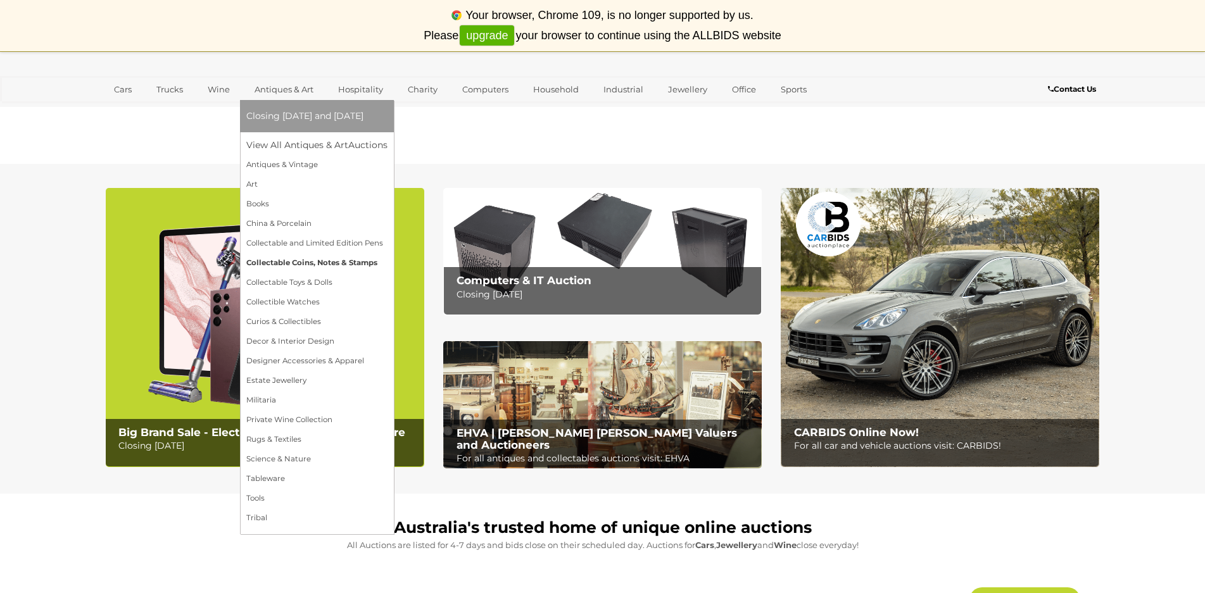
click at [311, 260] on link "Collectable Coins, Notes & Stamps" at bounding box center [316, 263] width 141 height 20
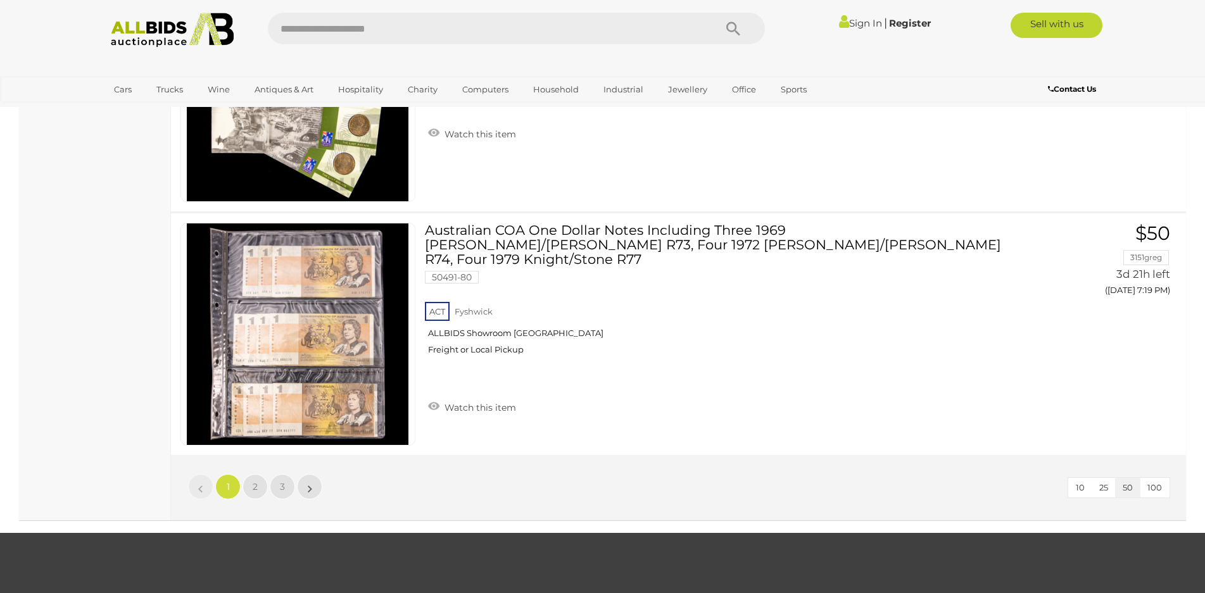
scroll to position [12026, 0]
click at [252, 473] on link "2" at bounding box center [254, 485] width 25 height 25
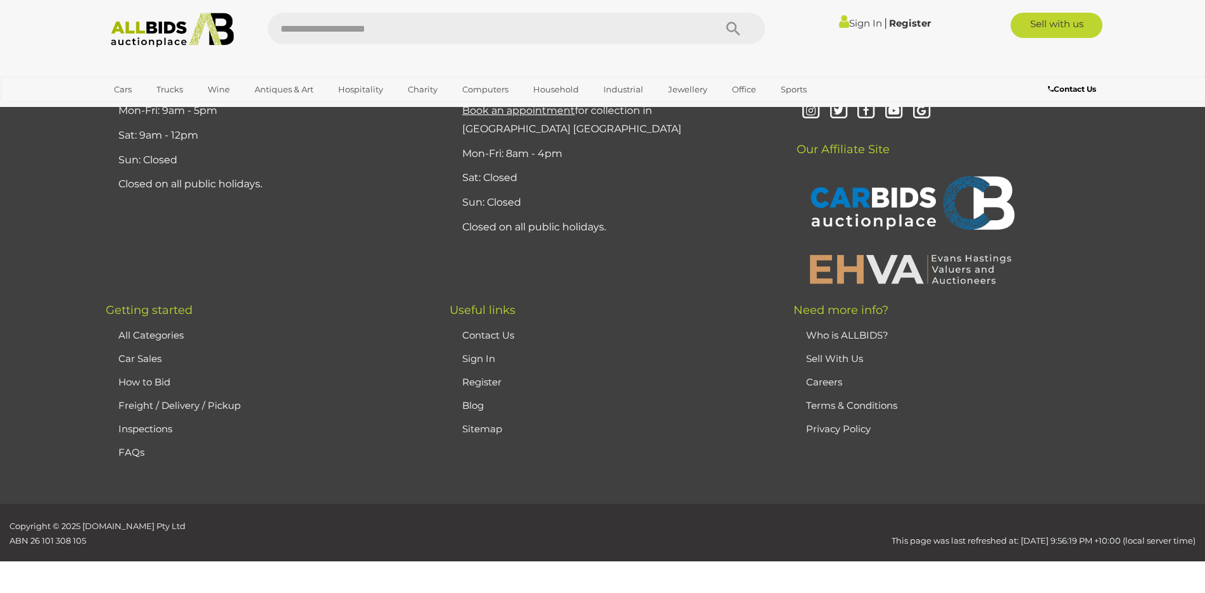
scroll to position [149, 0]
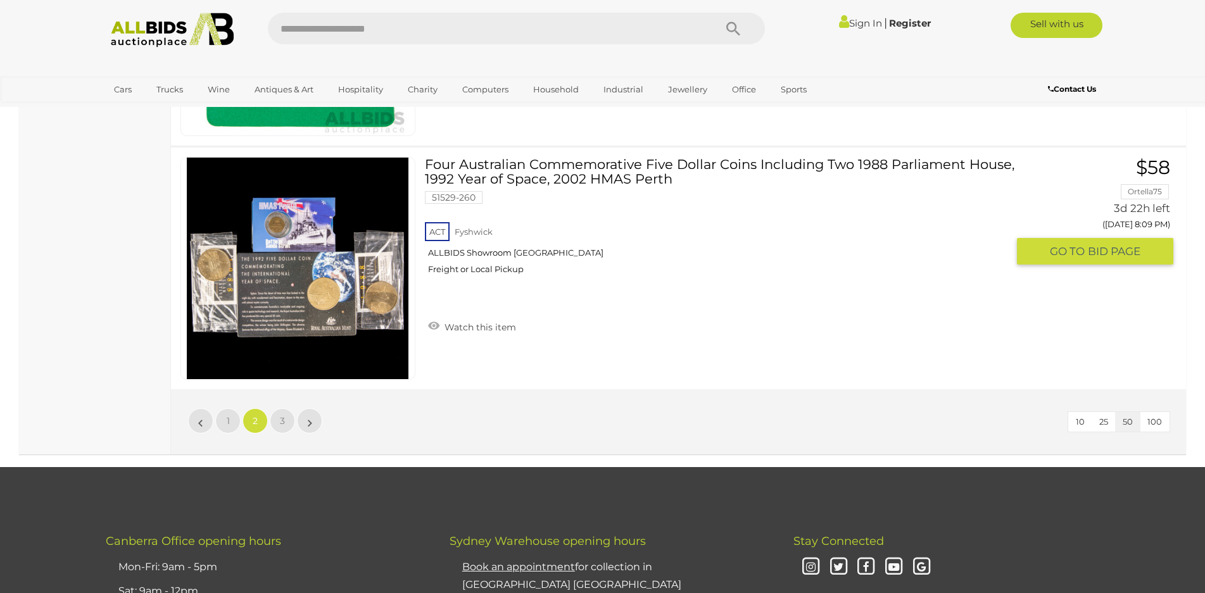
scroll to position [12083, 0]
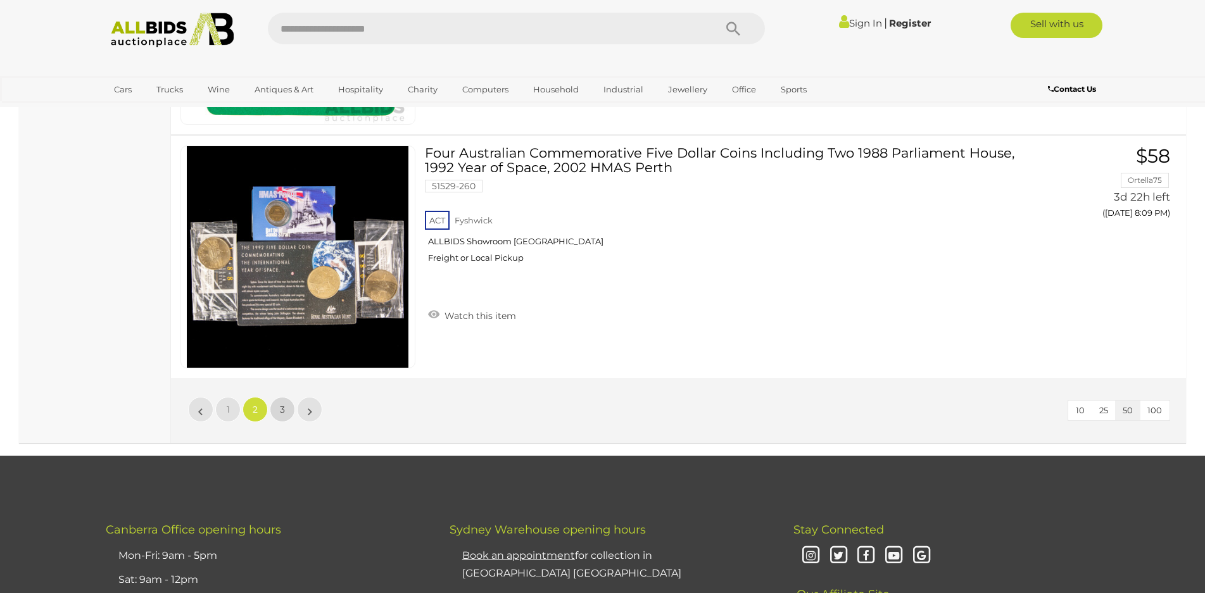
click at [277, 408] on link "3" at bounding box center [282, 409] width 25 height 25
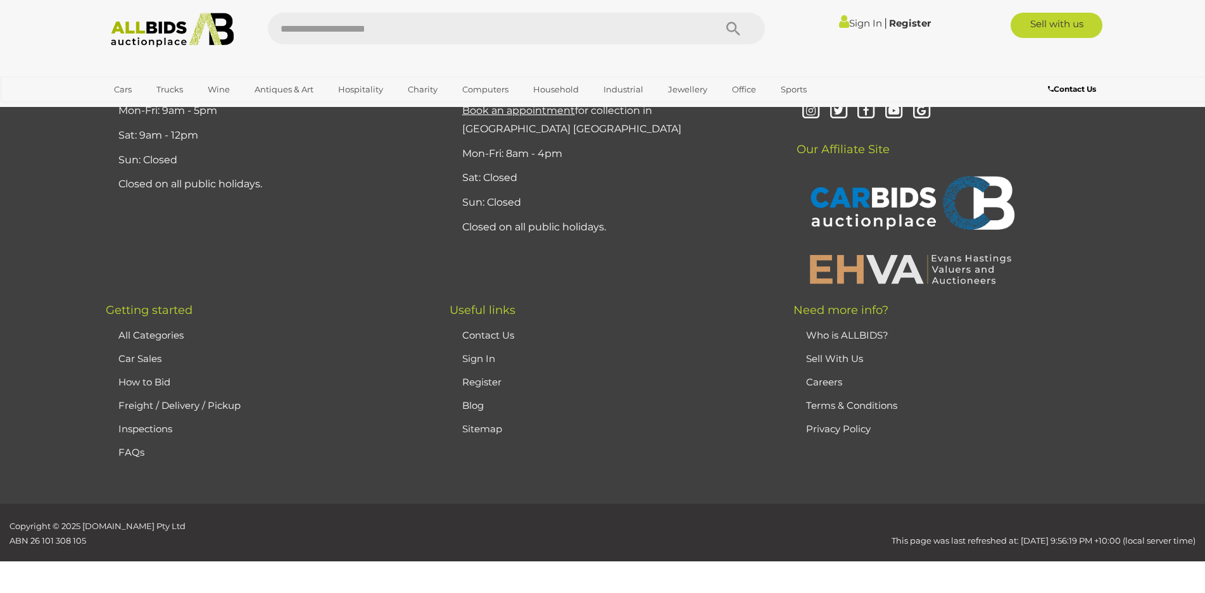
scroll to position [149, 0]
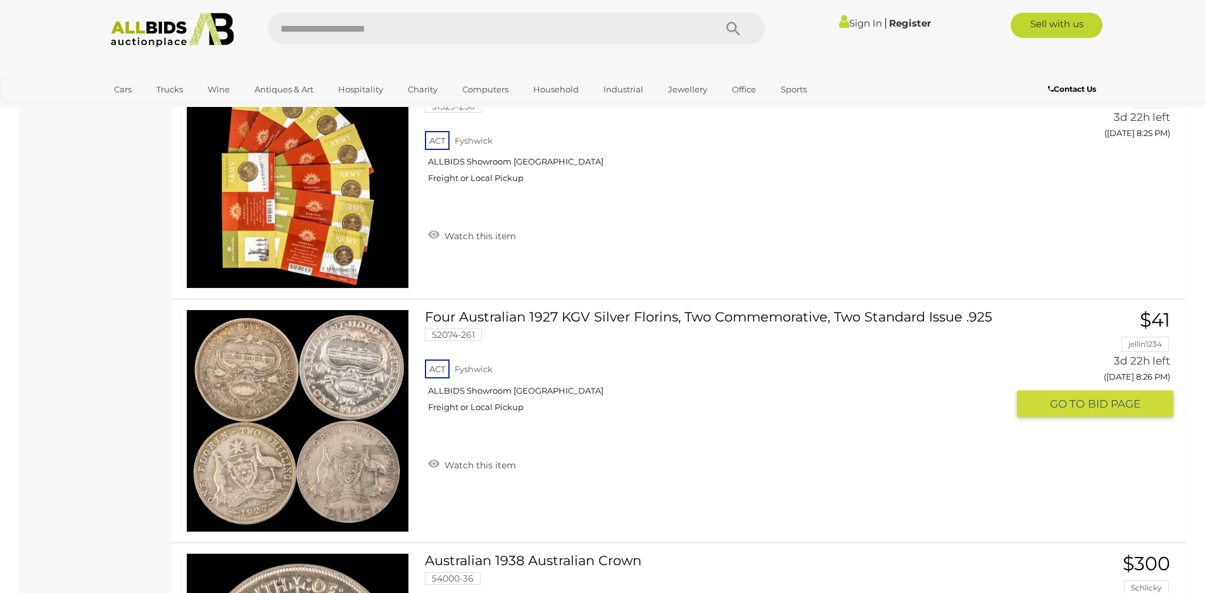
scroll to position [3947, 0]
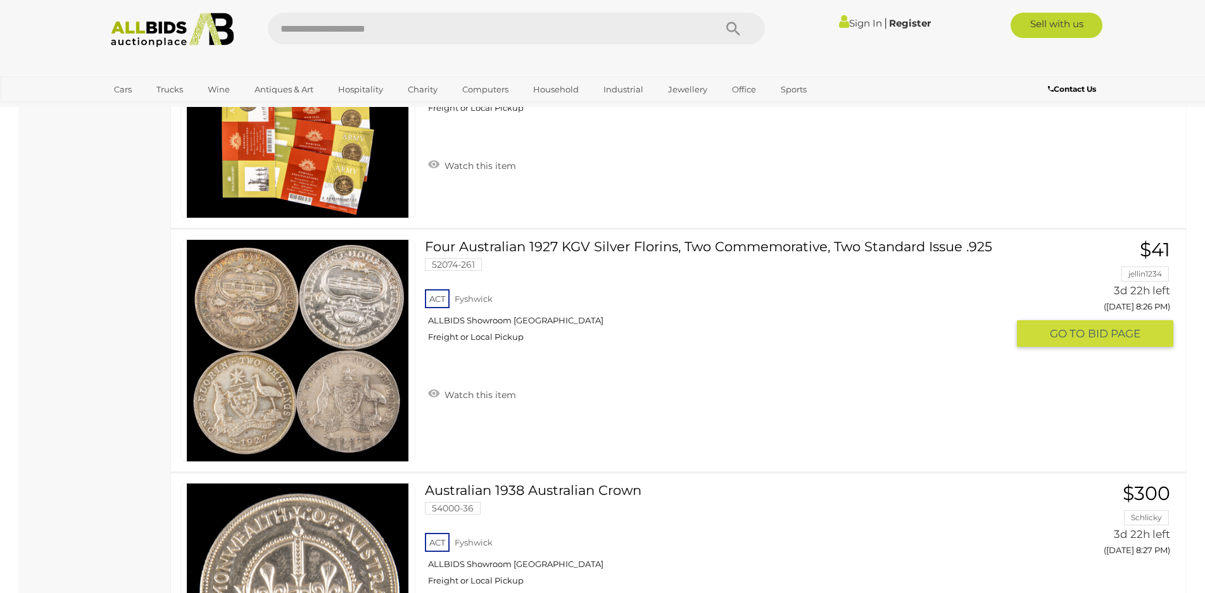
click at [334, 361] on img at bounding box center [298, 351] width 222 height 222
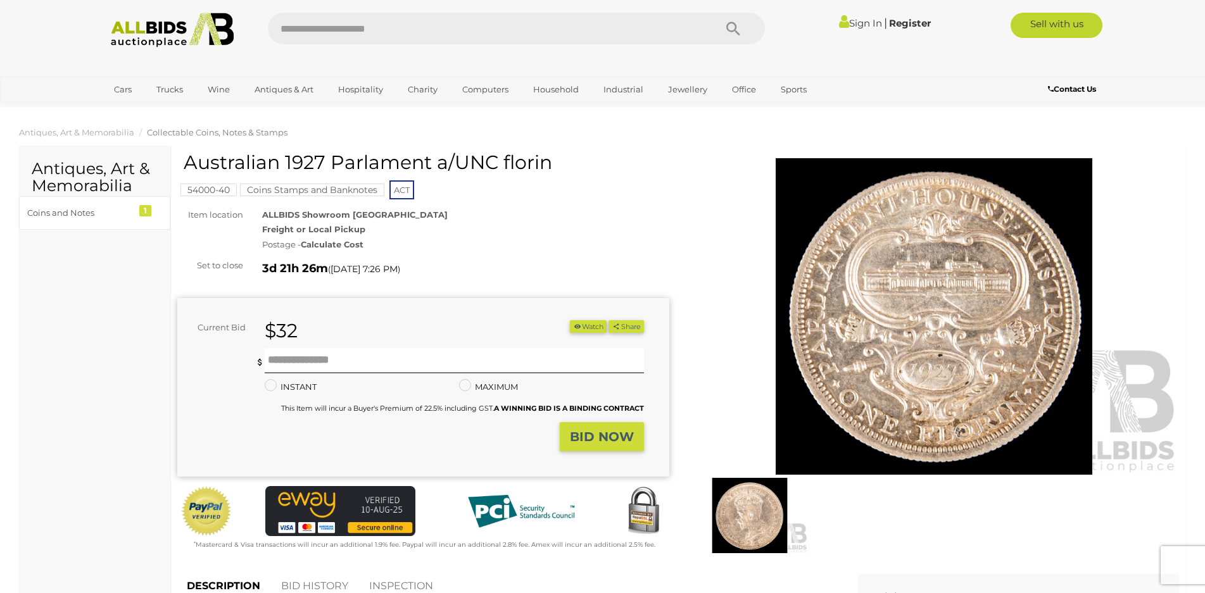
click at [919, 342] on img at bounding box center [934, 316] width 492 height 316
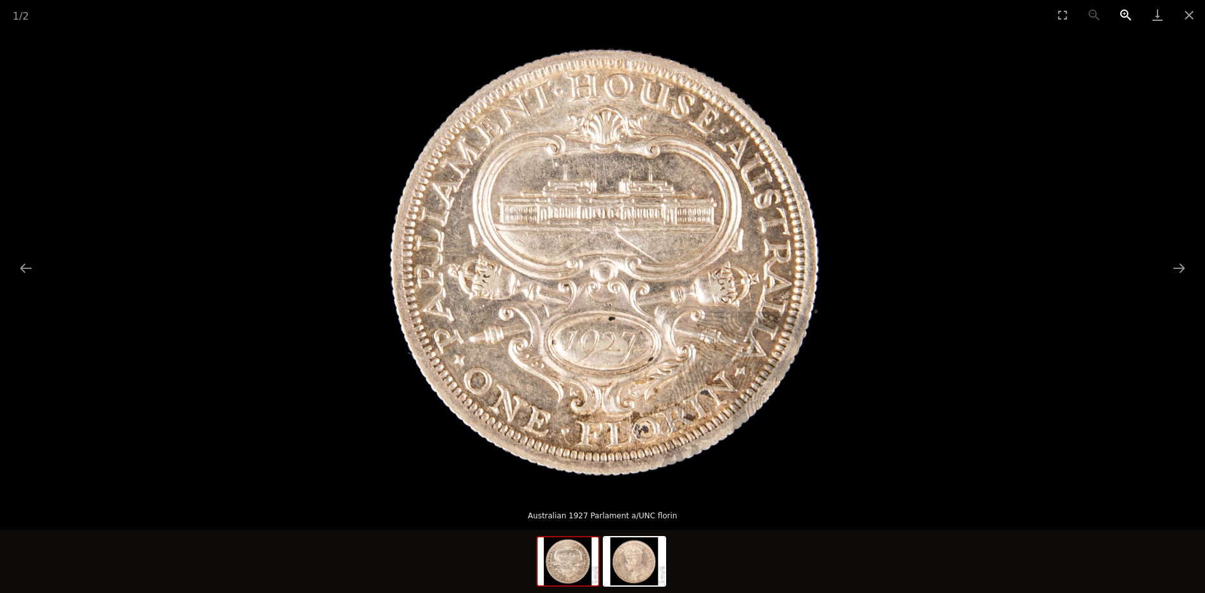
click at [1121, 15] on button "Zoom in" at bounding box center [1126, 15] width 32 height 30
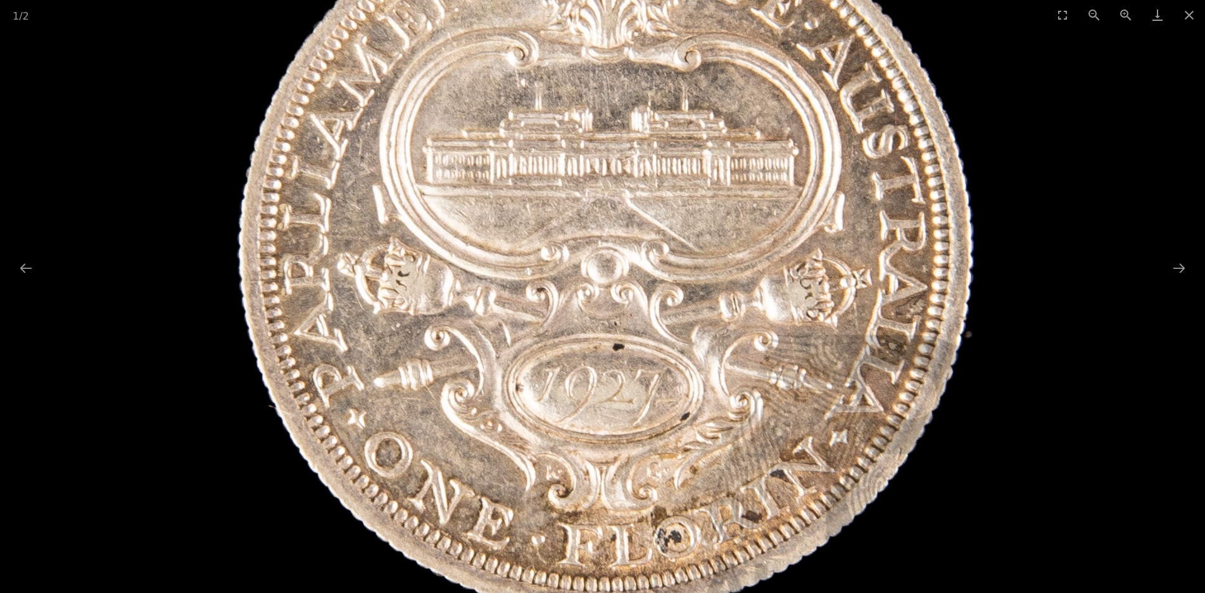
drag, startPoint x: 1036, startPoint y: 241, endPoint x: 1064, endPoint y: 422, distance: 183.8
click at [1064, 423] on div at bounding box center [602, 262] width 1205 height 464
drag, startPoint x: 1064, startPoint y: 377, endPoint x: 1043, endPoint y: 255, distance: 123.3
click at [1049, 263] on div at bounding box center [602, 262] width 1205 height 464
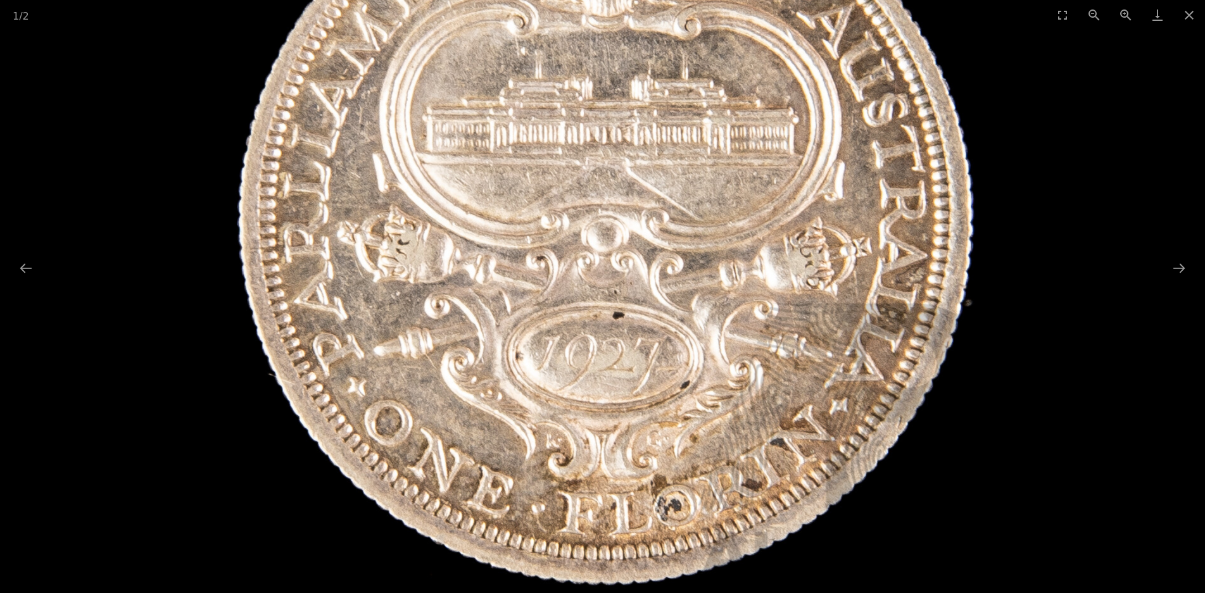
drag, startPoint x: 710, startPoint y: 201, endPoint x: 760, endPoint y: 170, distance: 59.2
click at [760, 170] on img at bounding box center [602, 218] width 796 height 796
click at [1171, 266] on button "Next slide" at bounding box center [1178, 268] width 27 height 25
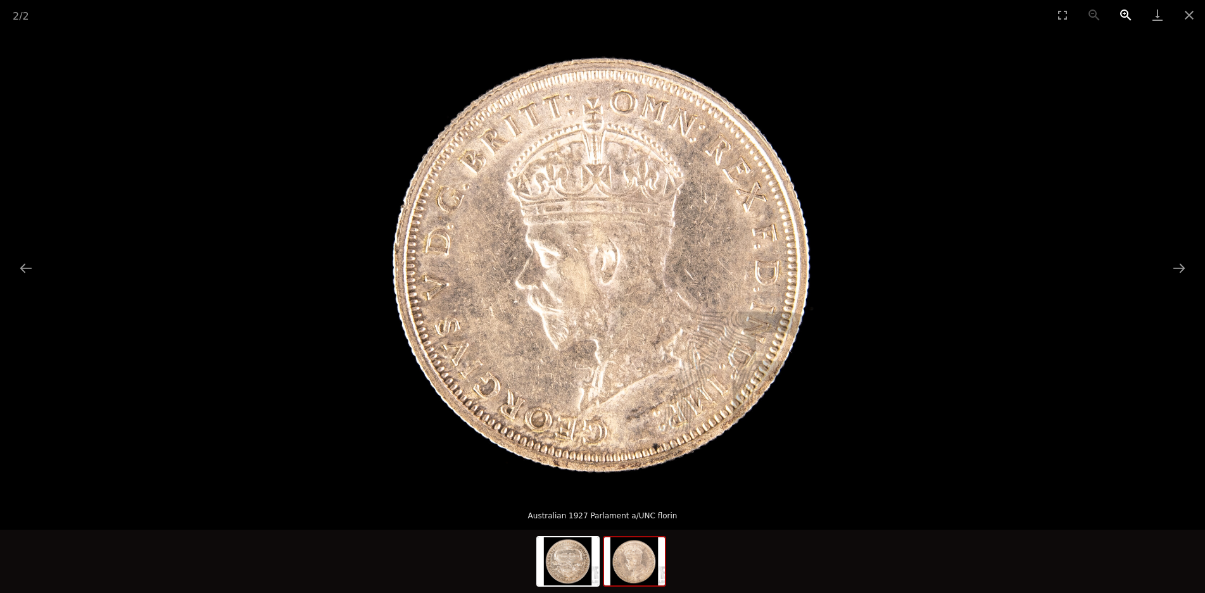
click at [1122, 11] on button "Zoom in" at bounding box center [1126, 15] width 32 height 30
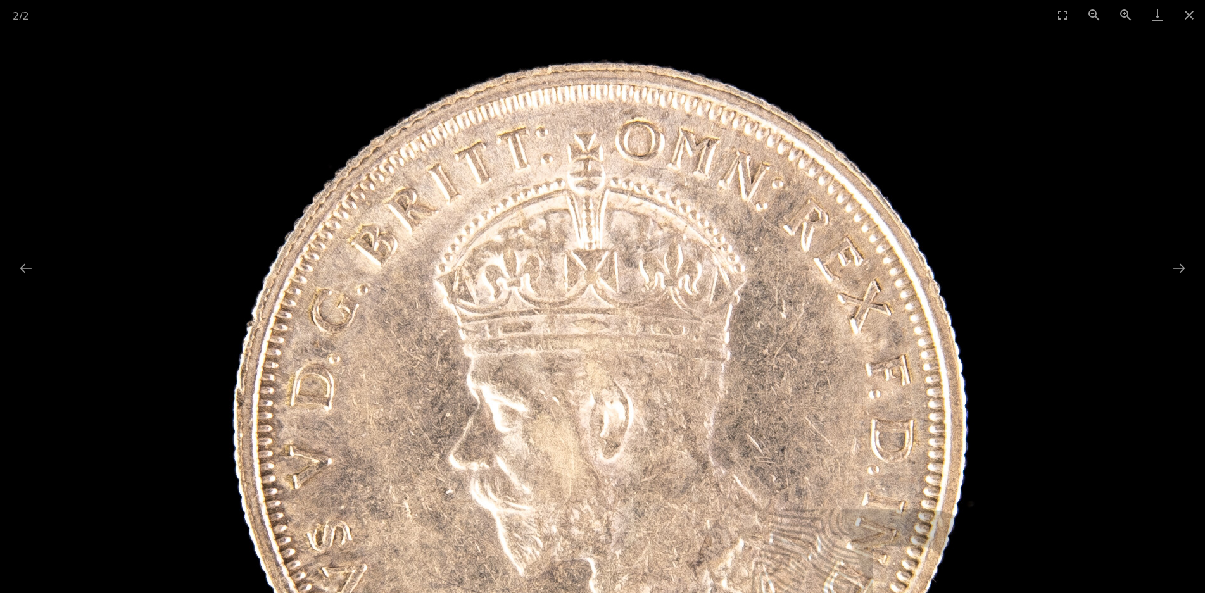
drag, startPoint x: 655, startPoint y: 125, endPoint x: 665, endPoint y: 361, distance: 236.9
click at [665, 361] on img at bounding box center [602, 421] width 817 height 817
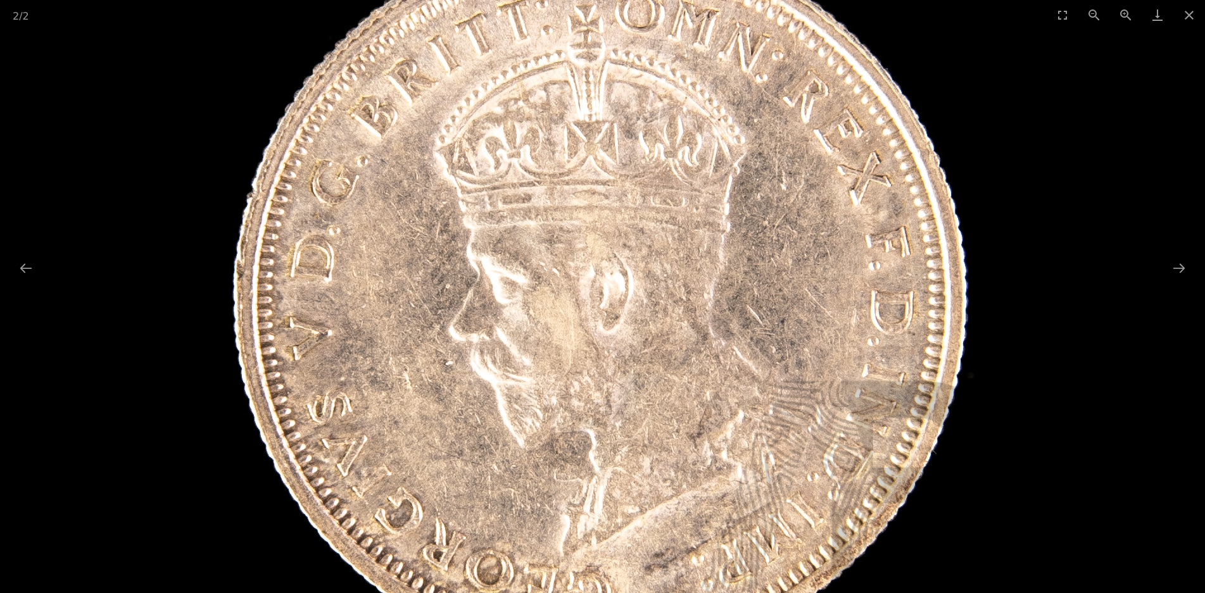
drag, startPoint x: 812, startPoint y: 389, endPoint x: 815, endPoint y: 273, distance: 115.9
click at [815, 273] on img at bounding box center [602, 292] width 817 height 817
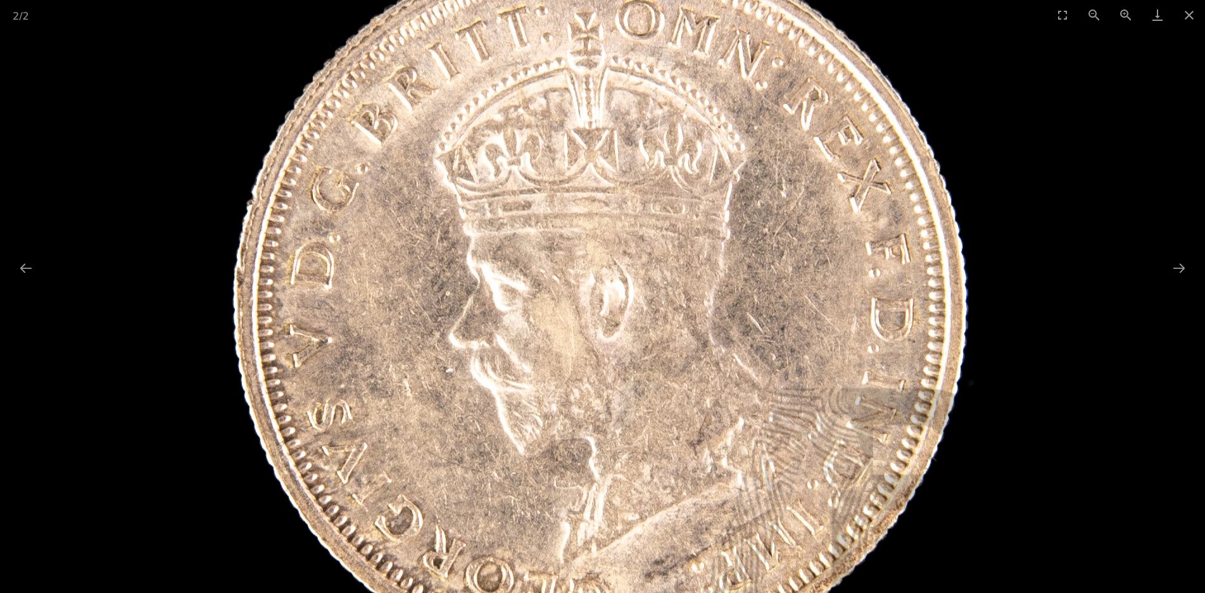
drag, startPoint x: 769, startPoint y: 172, endPoint x: 792, endPoint y: 184, distance: 25.8
click at [792, 184] on img at bounding box center [602, 299] width 817 height 817
click at [1175, 264] on button "Next slide" at bounding box center [1178, 268] width 27 height 25
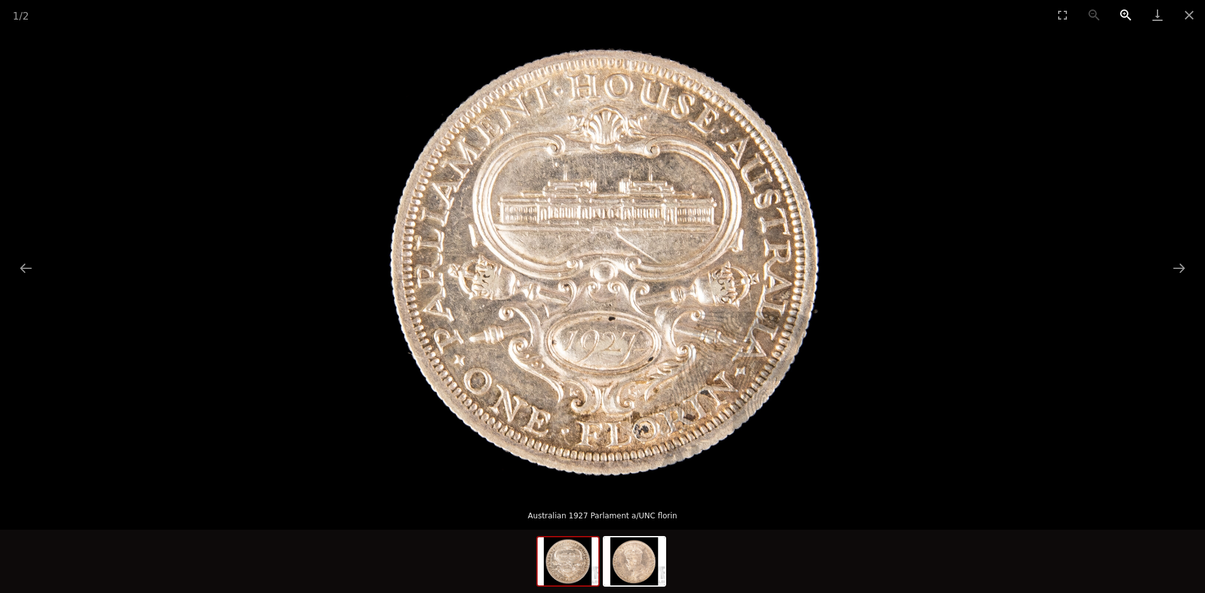
click at [1121, 9] on button "Zoom in" at bounding box center [1126, 15] width 32 height 30
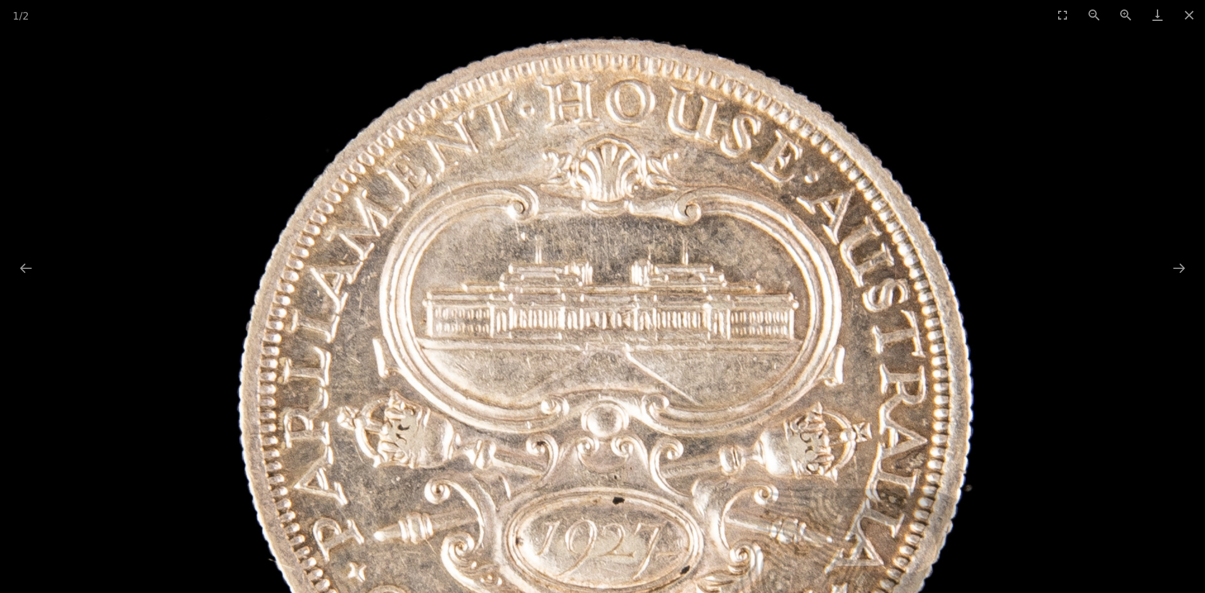
drag, startPoint x: 824, startPoint y: 167, endPoint x: 848, endPoint y: 344, distance: 178.8
click at [848, 344] on img at bounding box center [602, 402] width 796 height 796
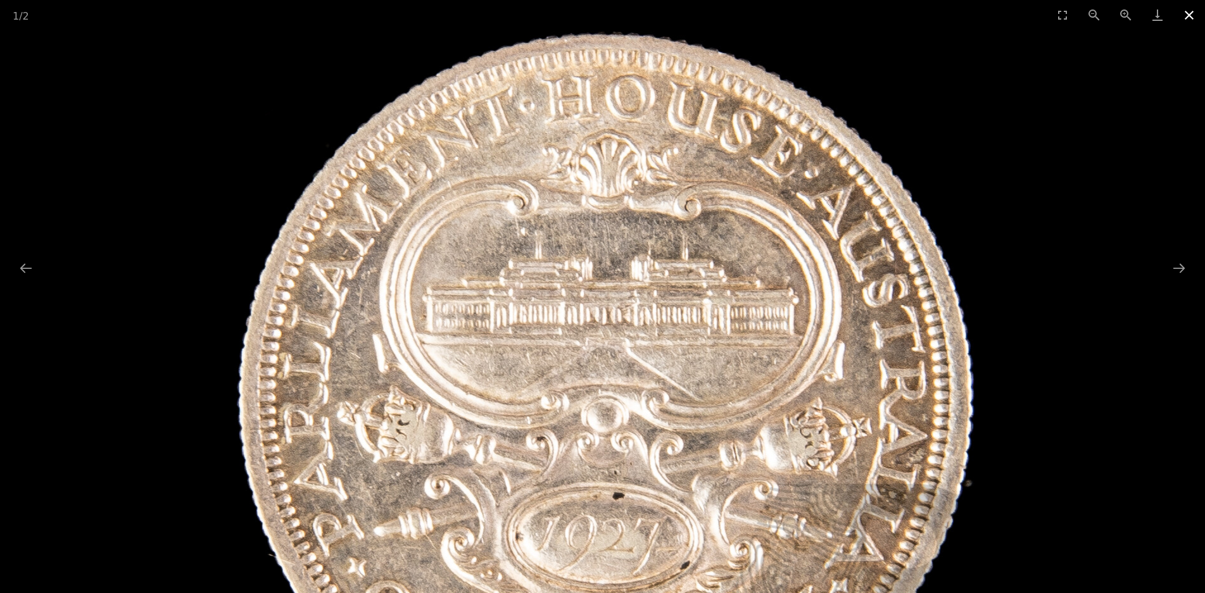
click at [1190, 13] on button "Close gallery" at bounding box center [1189, 15] width 32 height 30
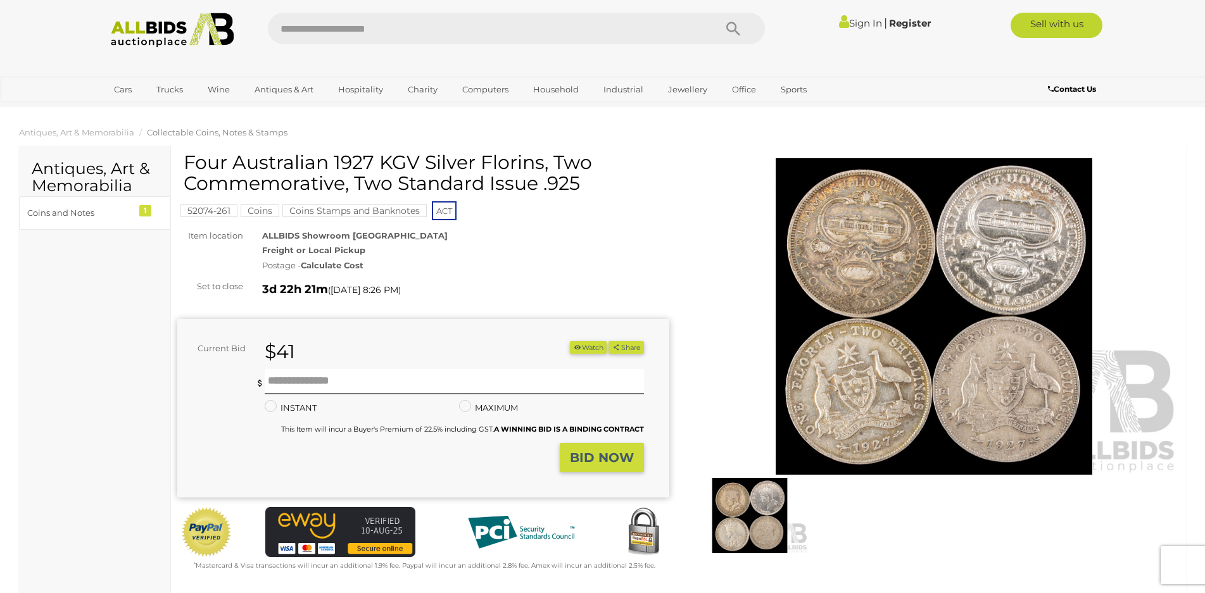
click at [911, 330] on img at bounding box center [934, 316] width 492 height 316
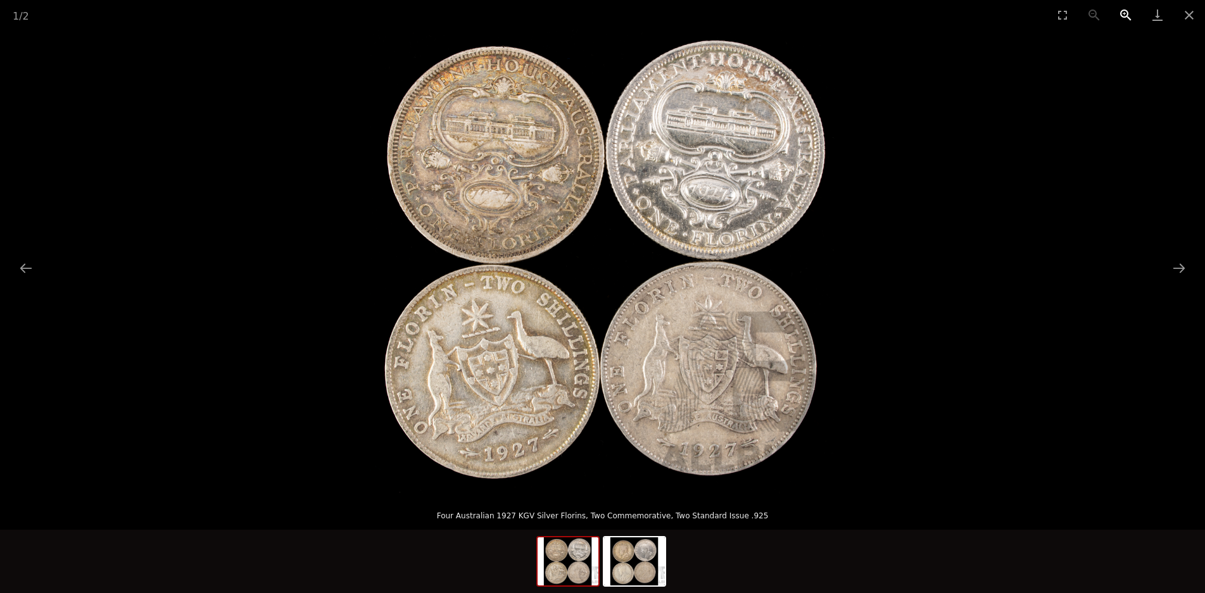
click at [1120, 13] on button "Zoom in" at bounding box center [1126, 15] width 32 height 30
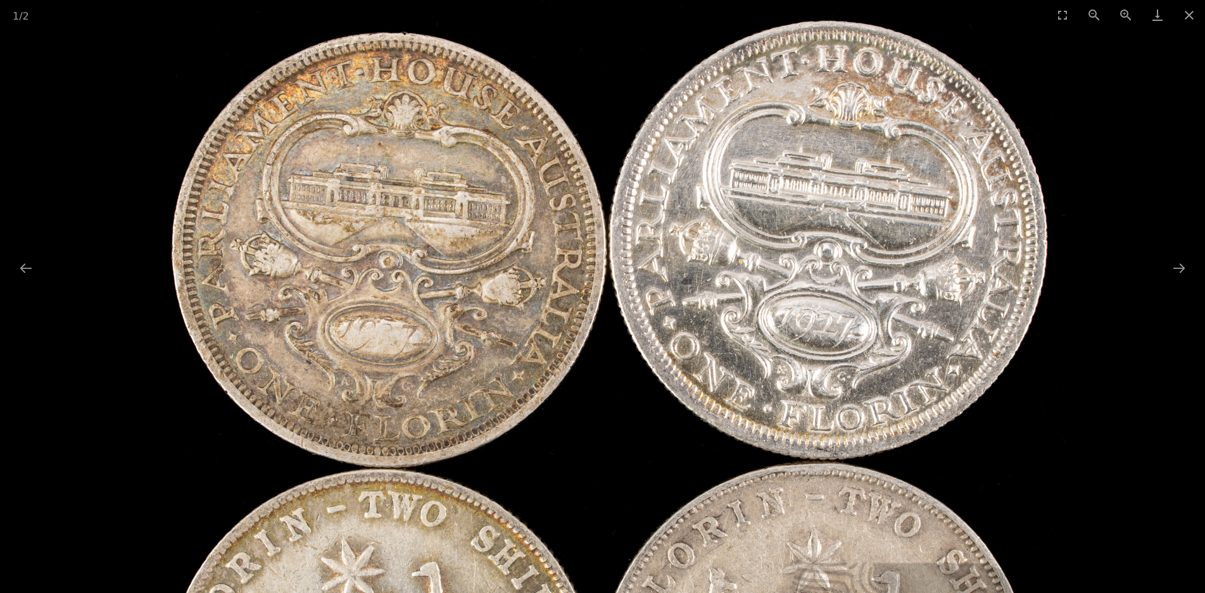
drag, startPoint x: 1032, startPoint y: 260, endPoint x: 1019, endPoint y: 479, distance: 219.4
click at [1019, 479] on img at bounding box center [603, 463] width 928 height 928
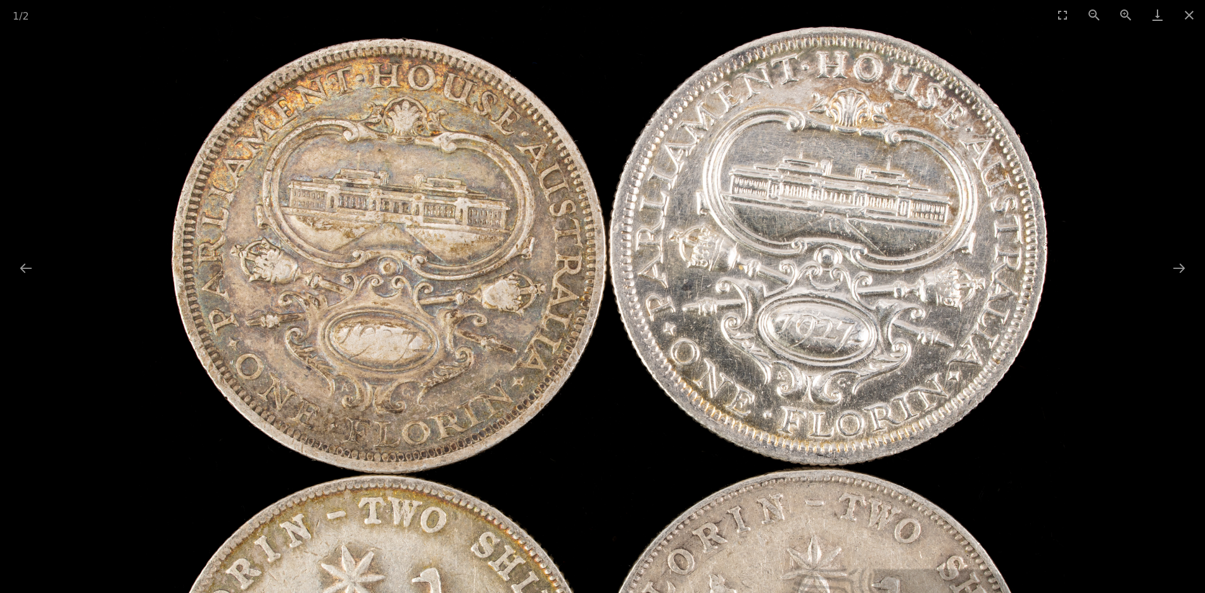
drag, startPoint x: 1024, startPoint y: 414, endPoint x: 1016, endPoint y: 449, distance: 35.8
click at [1016, 449] on img at bounding box center [603, 470] width 928 height 928
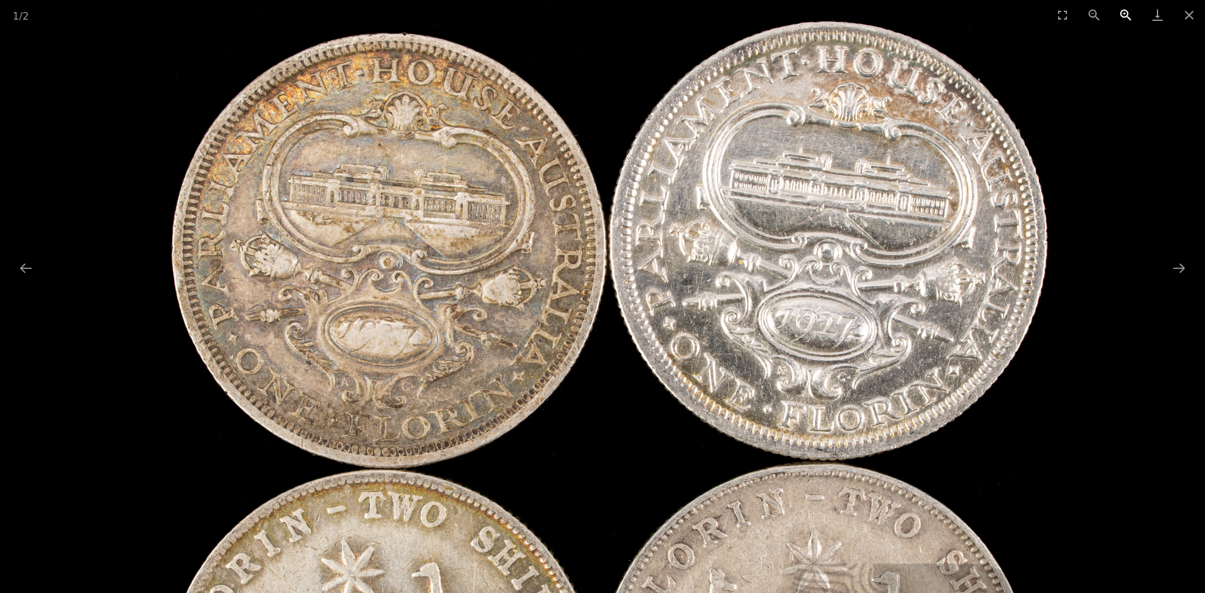
click at [1124, 16] on button "Zoom in" at bounding box center [1126, 15] width 32 height 30
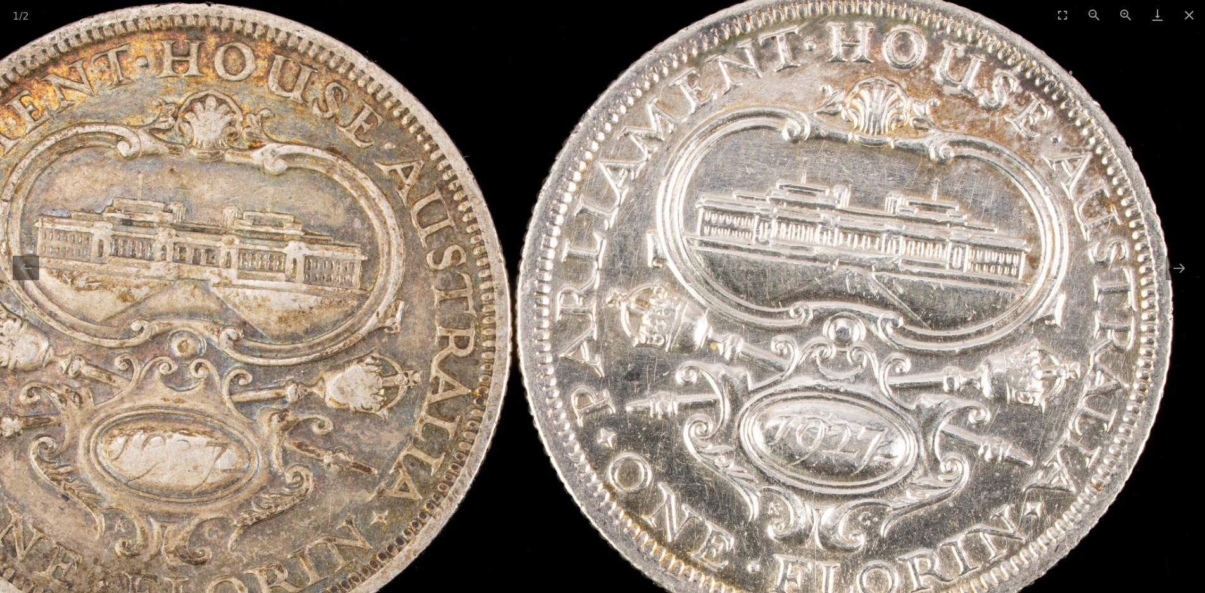
drag, startPoint x: 1051, startPoint y: 421, endPoint x: 847, endPoint y: 374, distance: 209.1
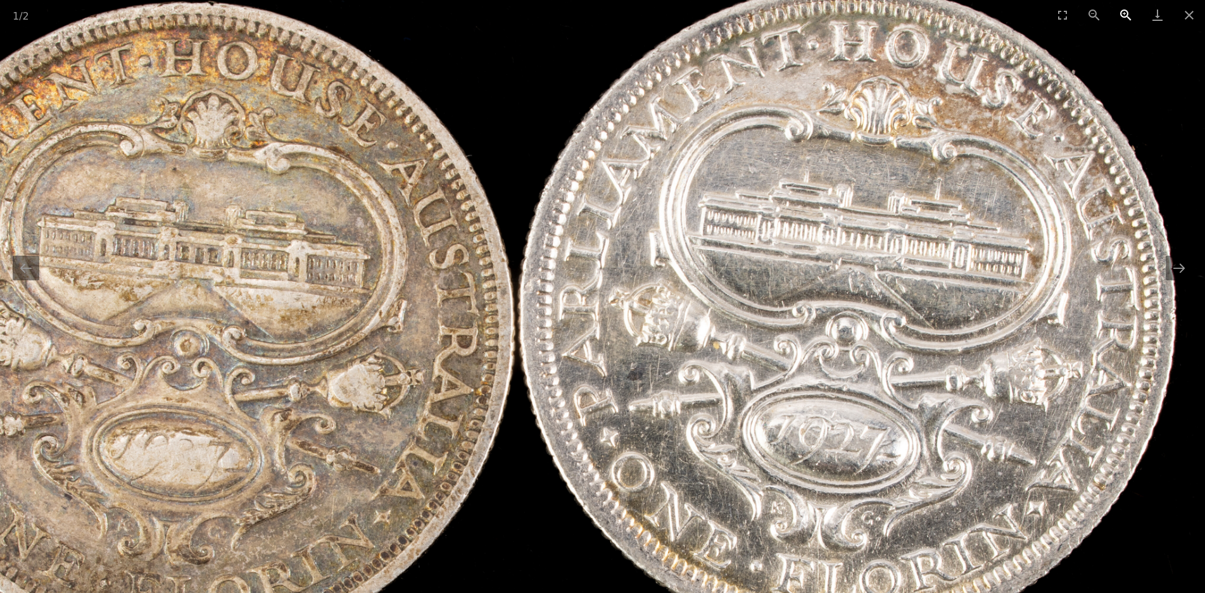
click at [1122, 9] on button "Zoom in" at bounding box center [1126, 15] width 32 height 30
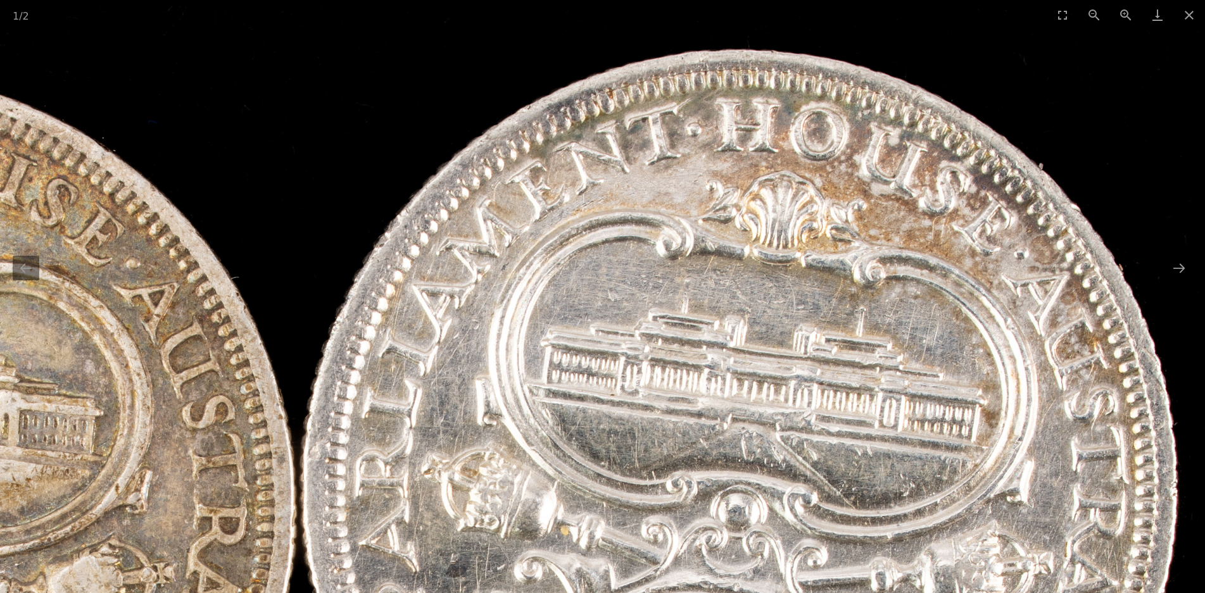
drag, startPoint x: 1001, startPoint y: 232, endPoint x: 548, endPoint y: 318, distance: 460.8
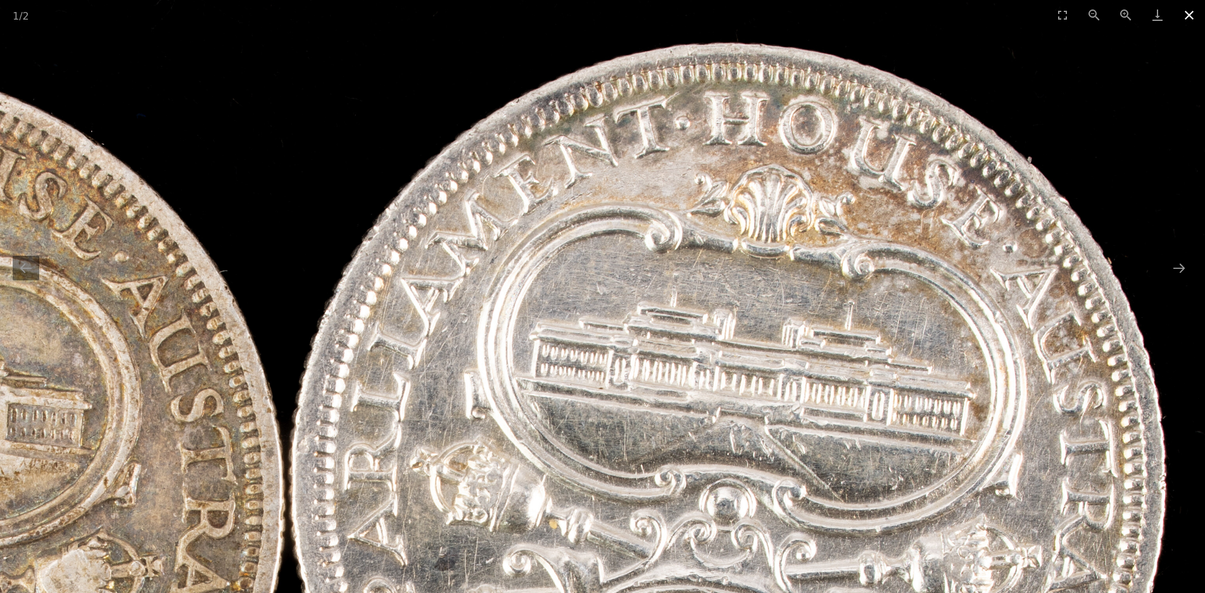
click at [1185, 15] on button "Close gallery" at bounding box center [1189, 15] width 32 height 30
